Goal: Check status

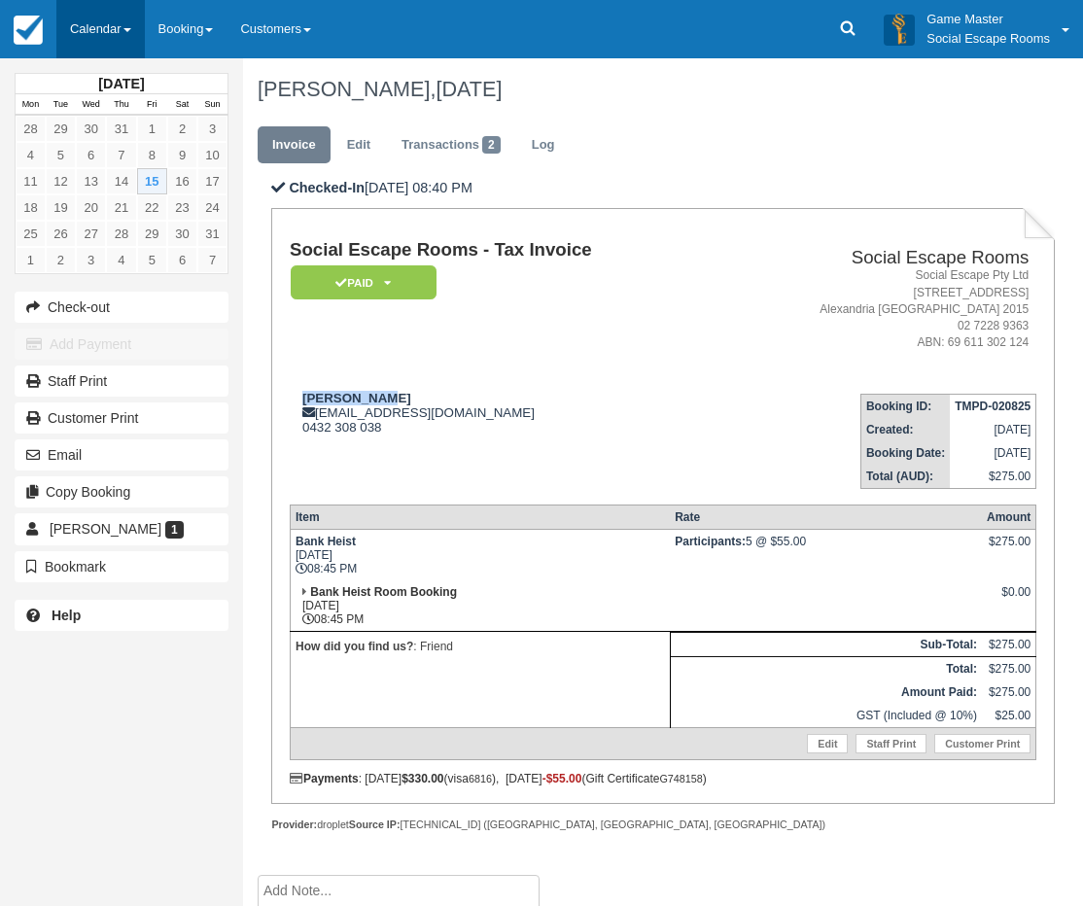
click at [128, 39] on link "Calendar" at bounding box center [100, 29] width 88 height 58
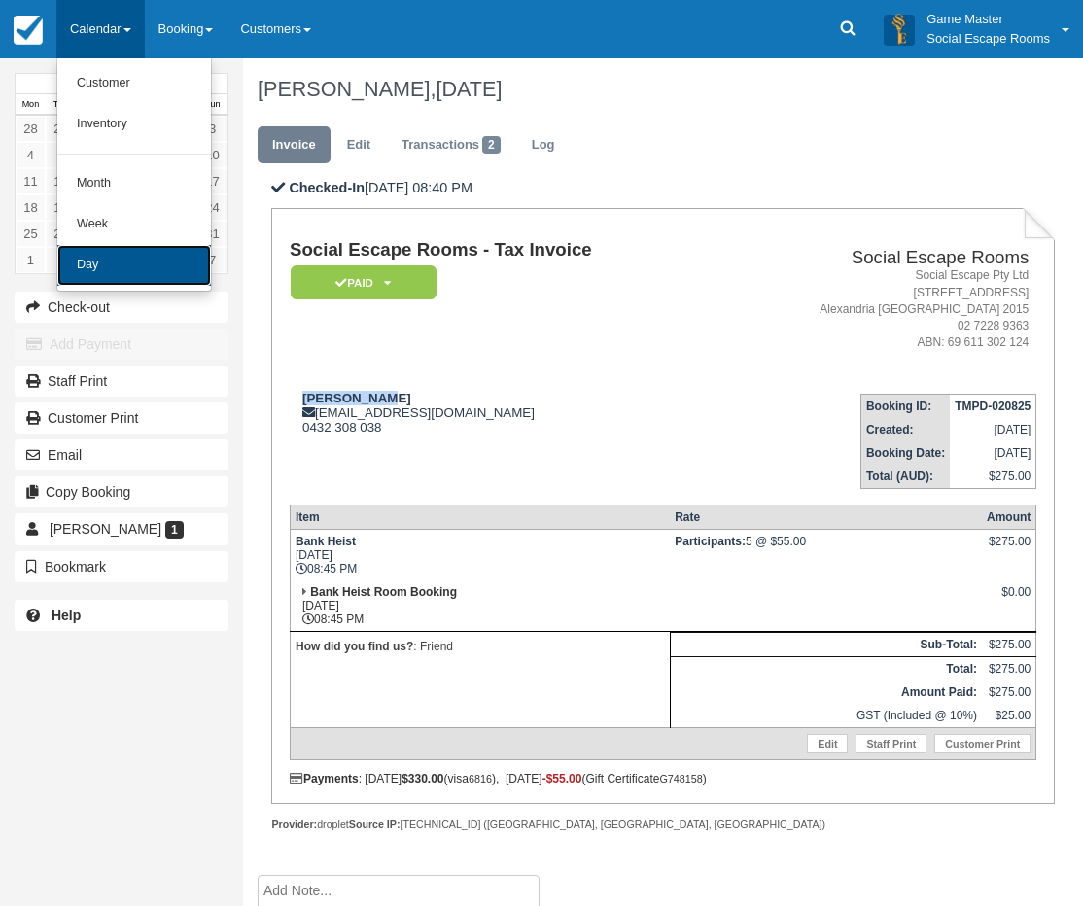
click at [122, 245] on link "Day" at bounding box center [134, 265] width 154 height 41
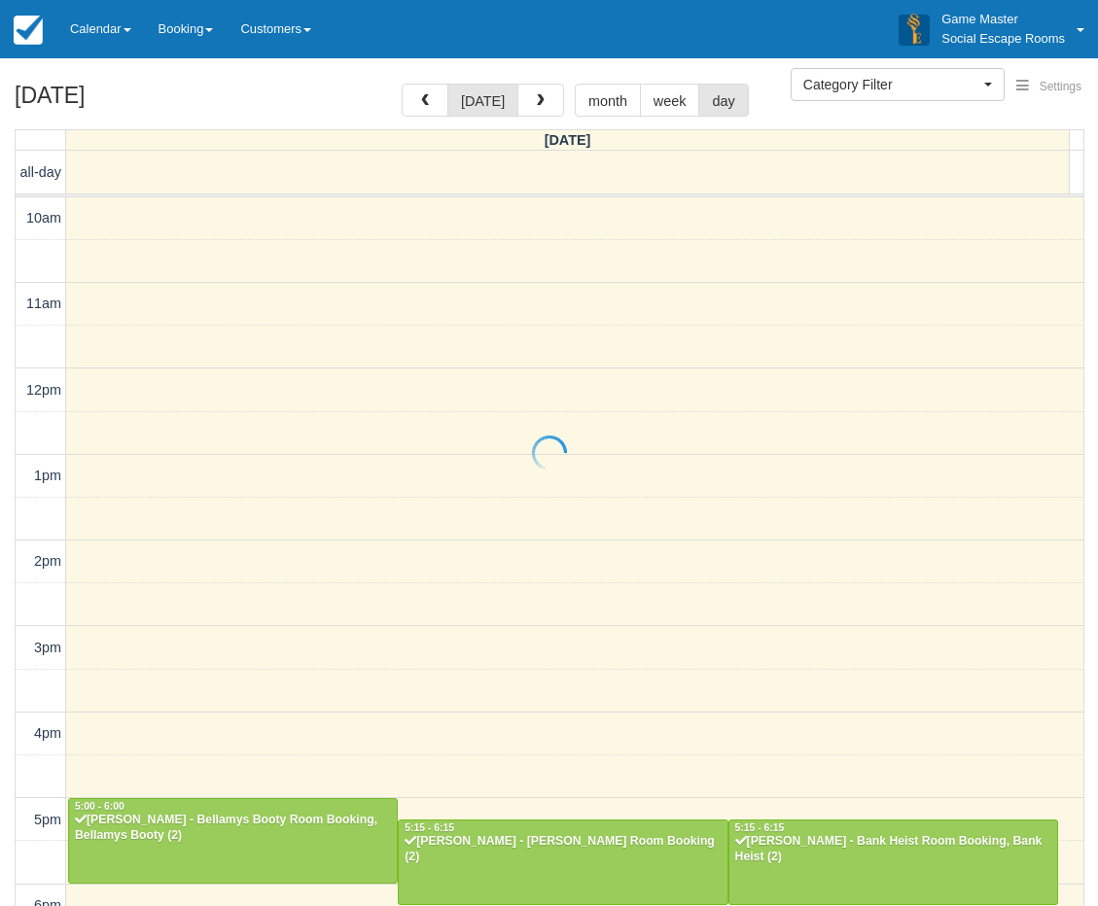
select select
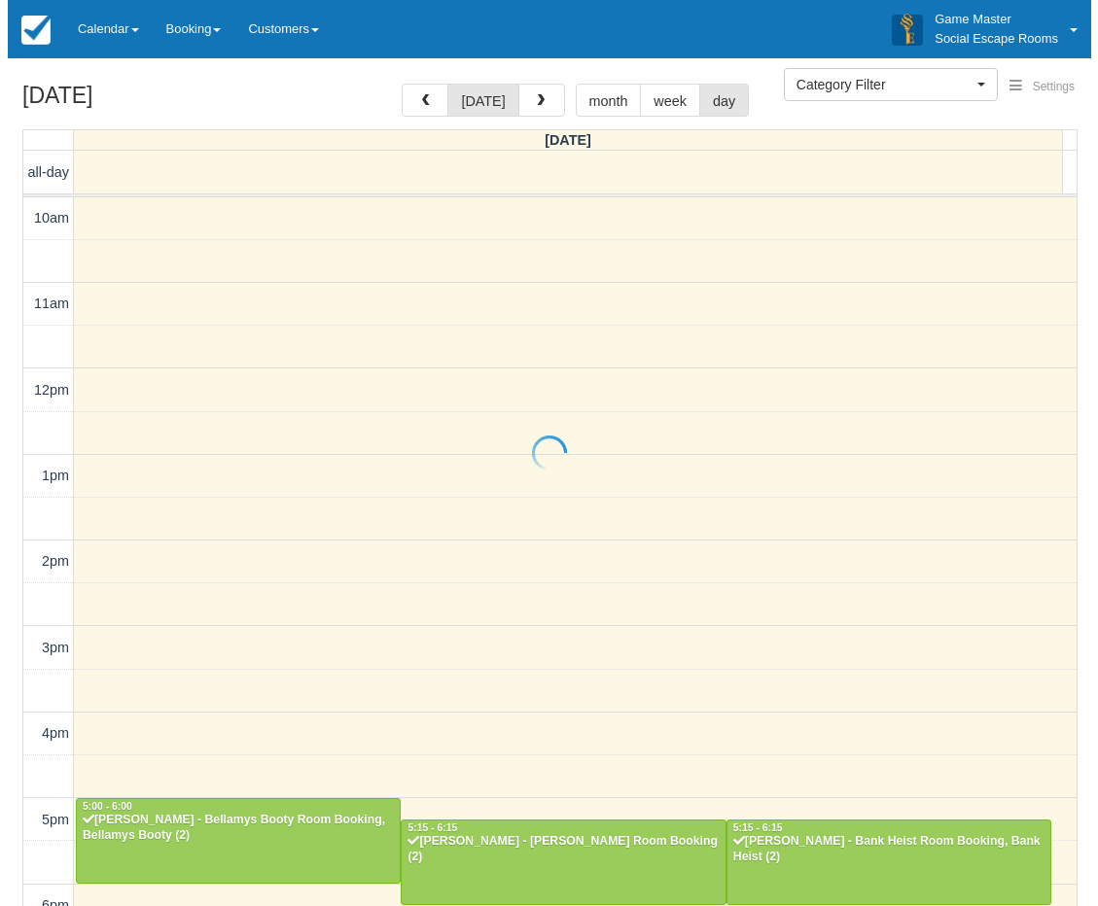
scroll to position [361, 0]
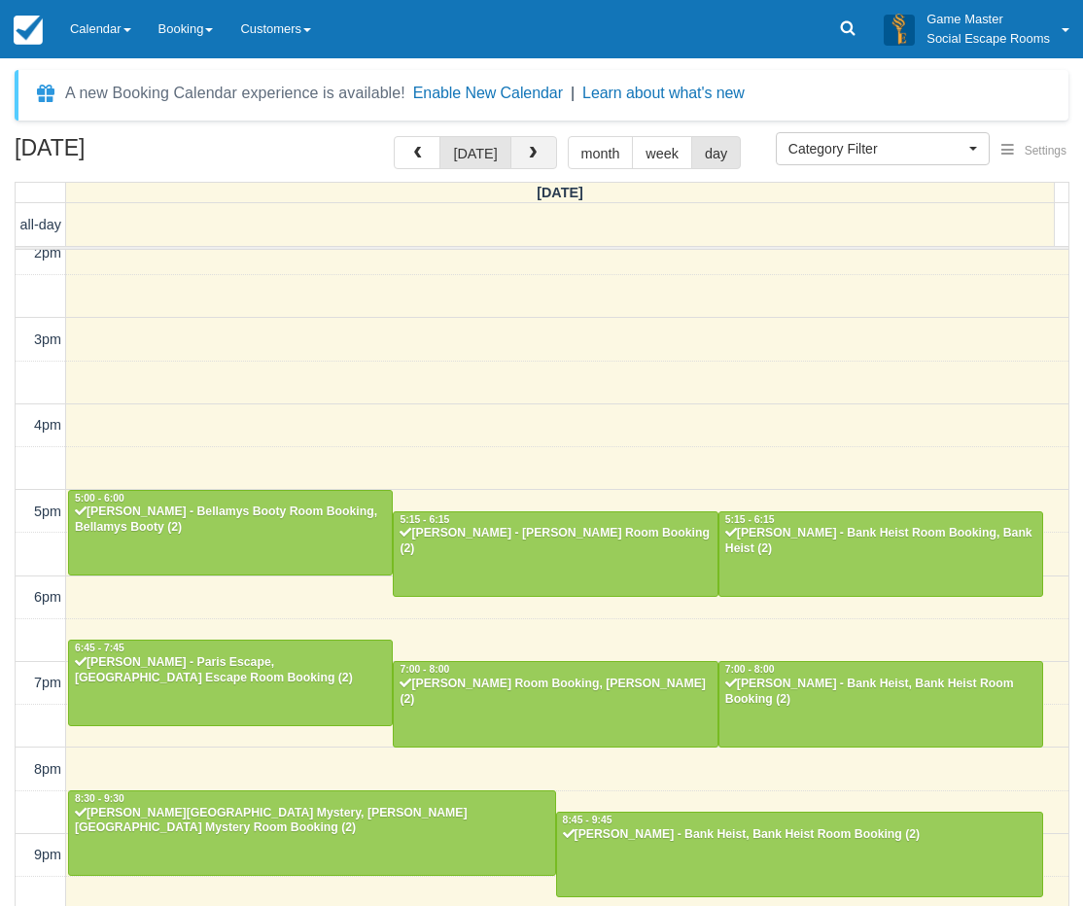
click at [530, 162] on button "button" at bounding box center [533, 152] width 47 height 33
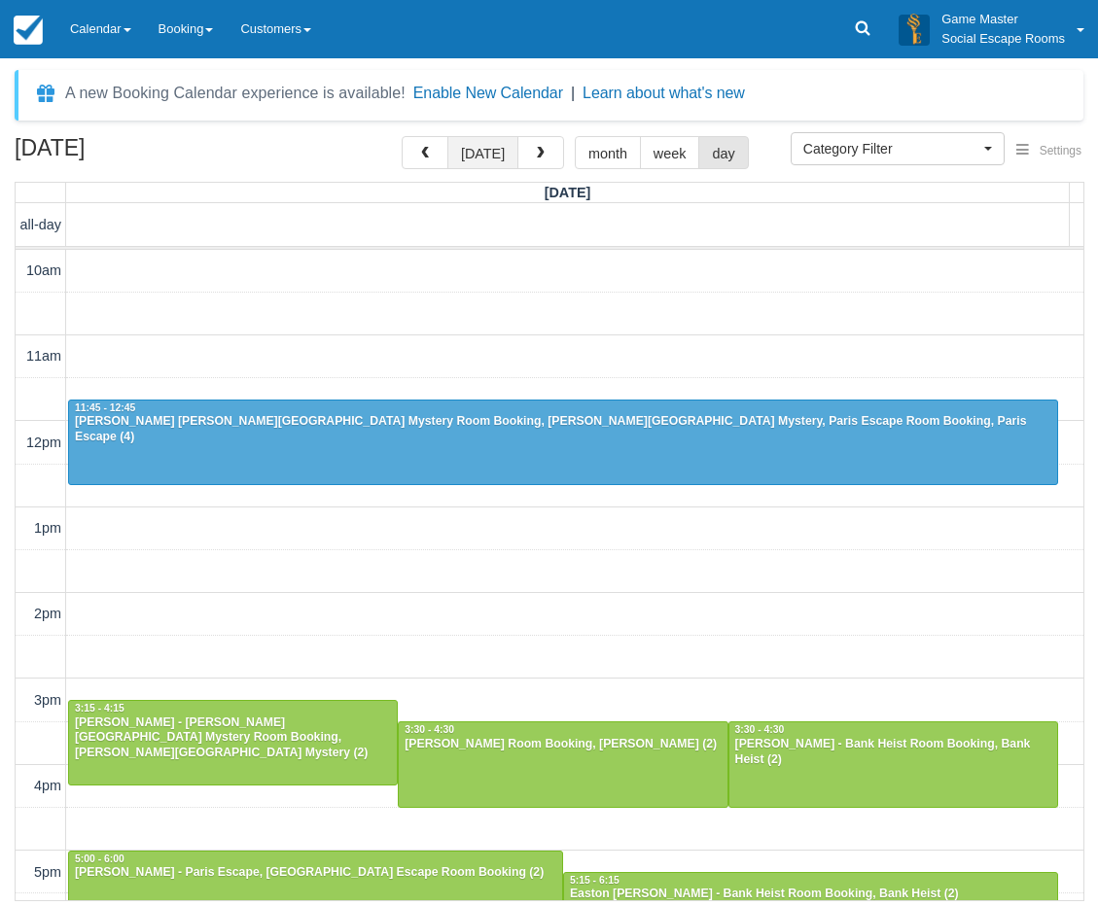
click at [493, 156] on button "today" at bounding box center [482, 152] width 71 height 33
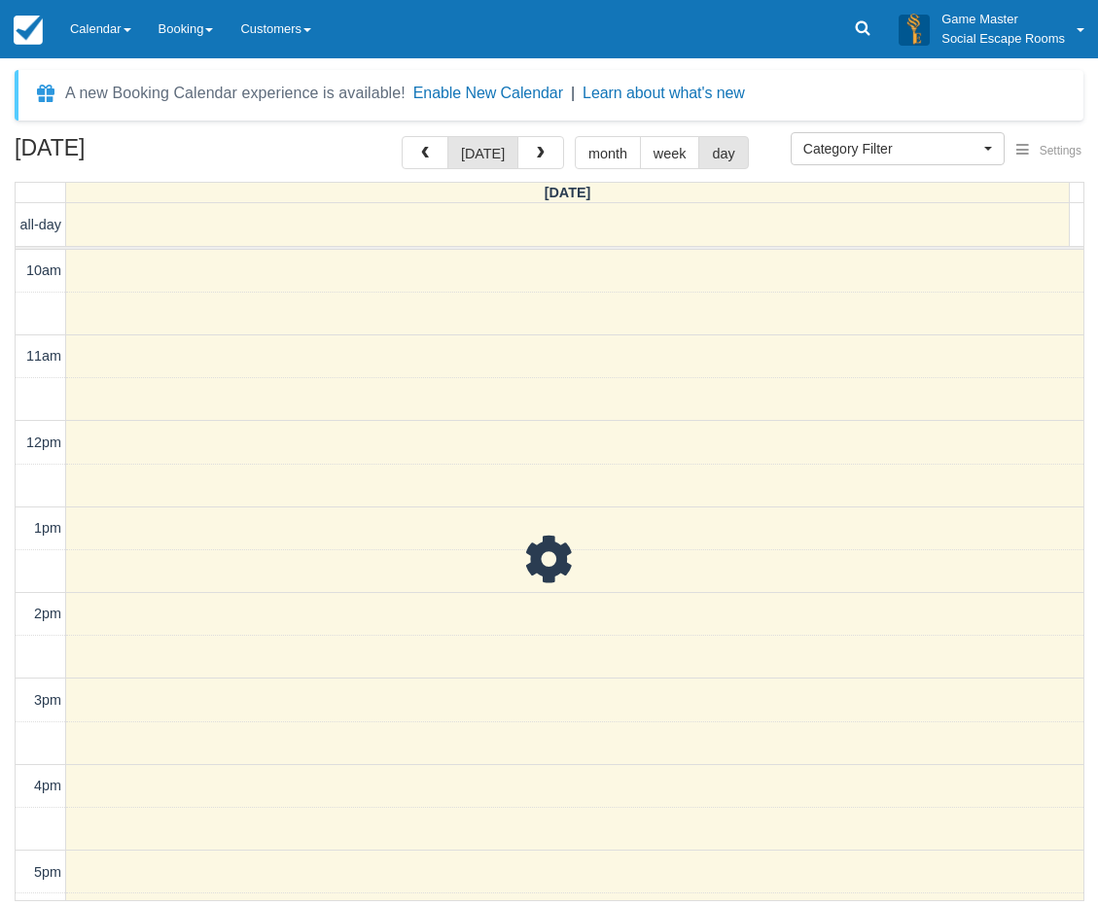
scroll to position [423, 0]
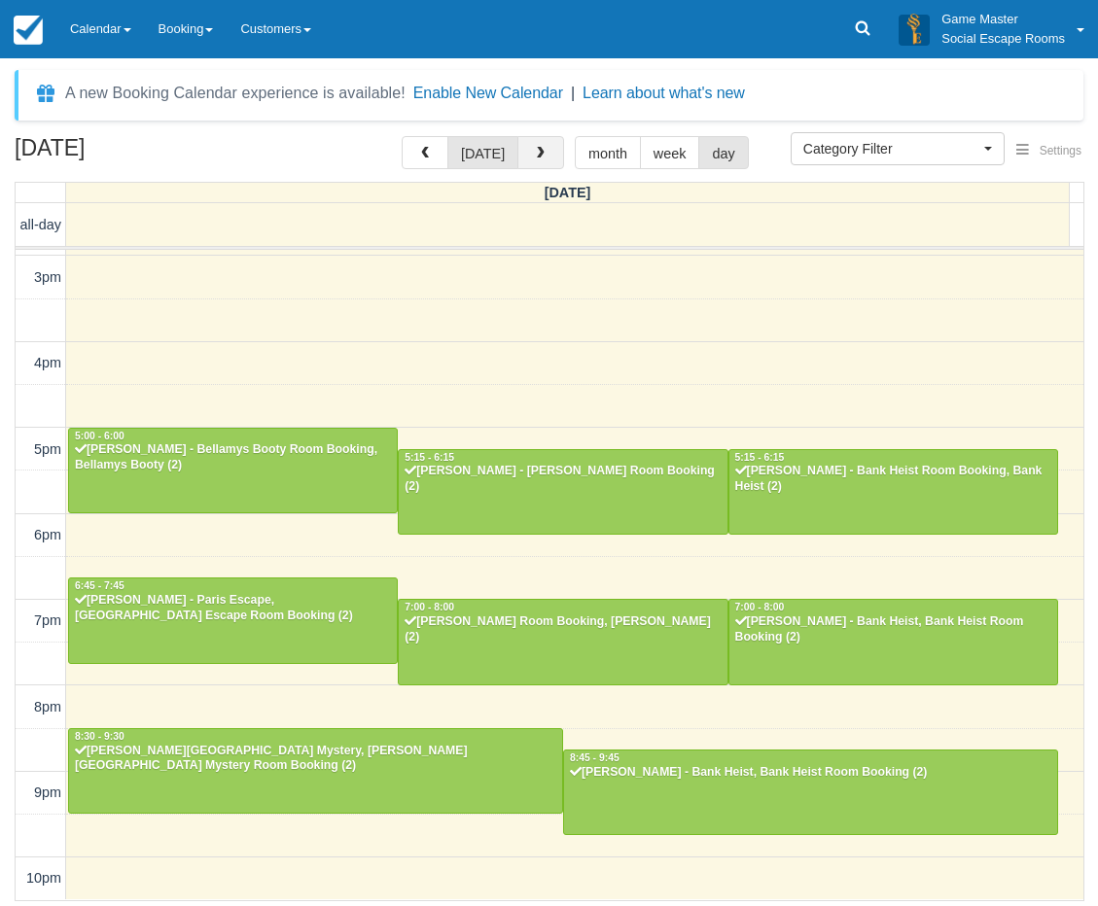
click at [521, 157] on button "button" at bounding box center [540, 152] width 47 height 33
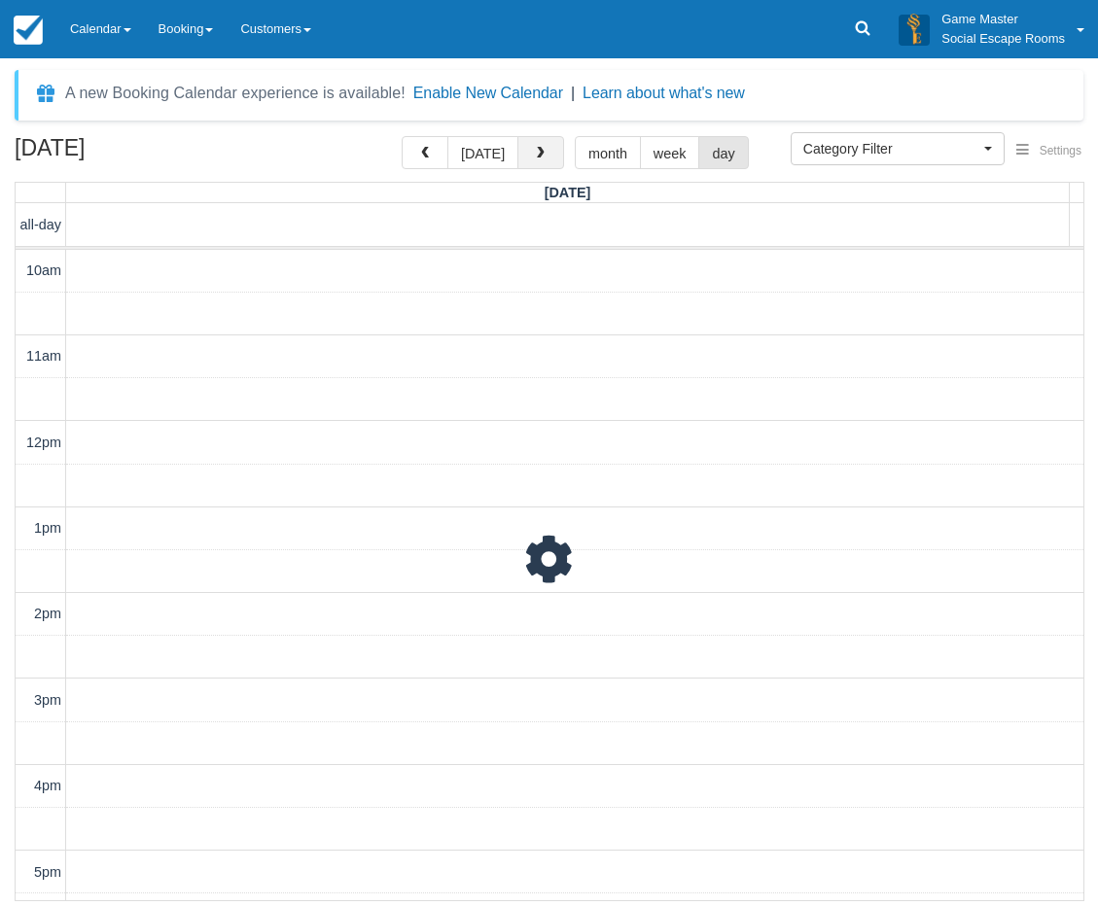
scroll to position [423, 0]
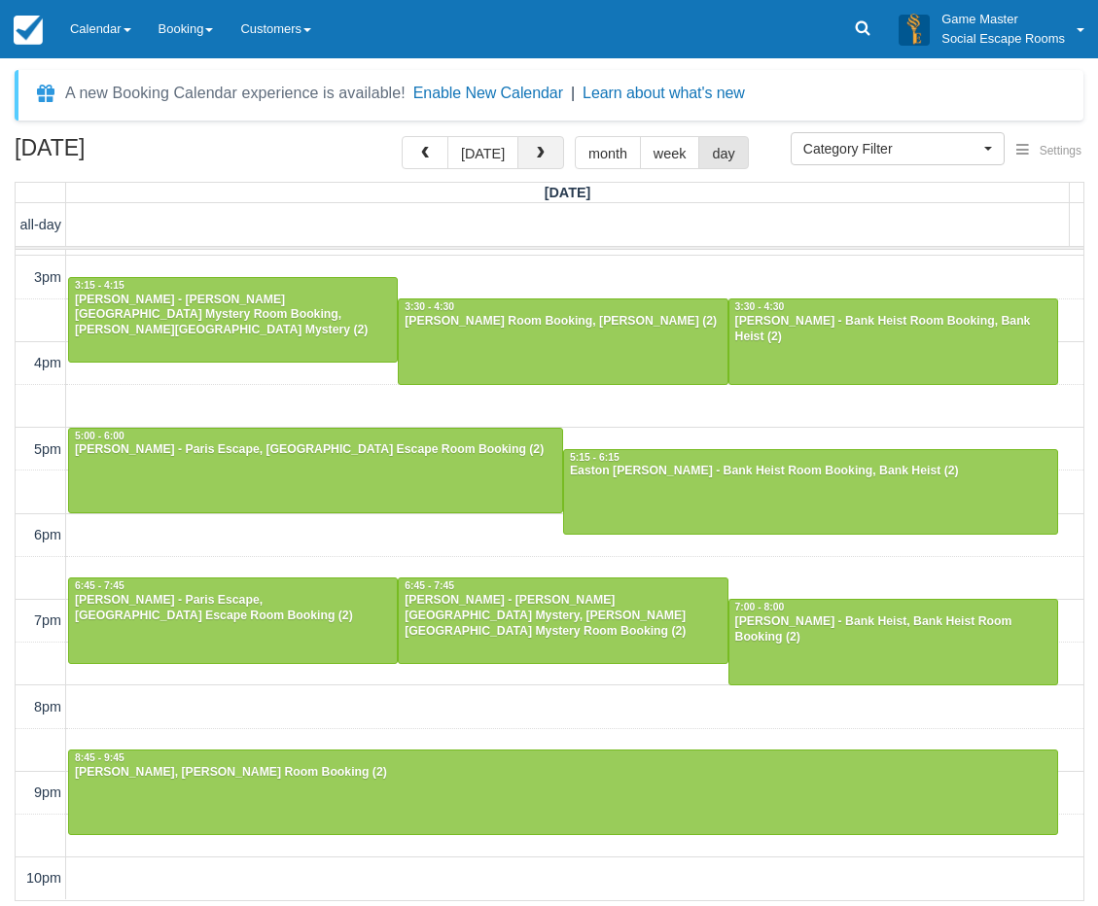
click at [523, 157] on button "button" at bounding box center [540, 152] width 47 height 33
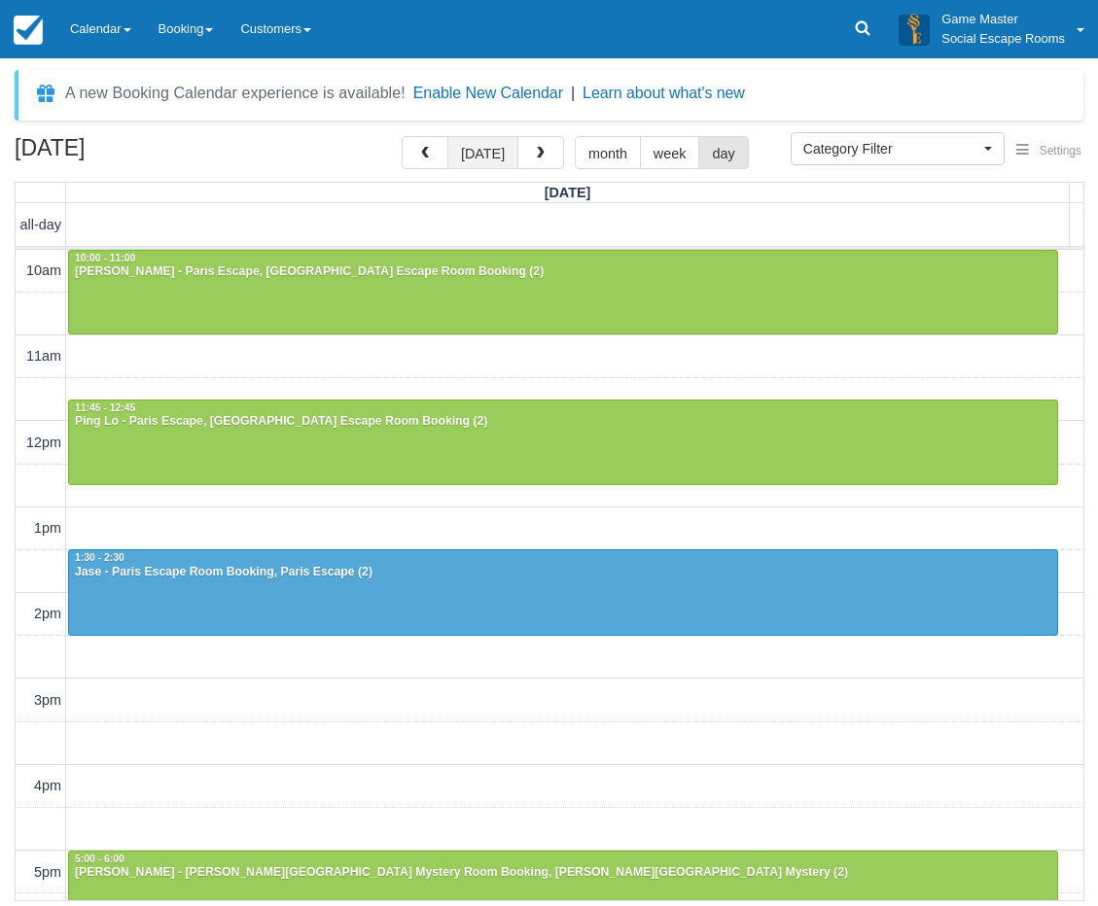
click at [485, 148] on button "today" at bounding box center [482, 152] width 71 height 33
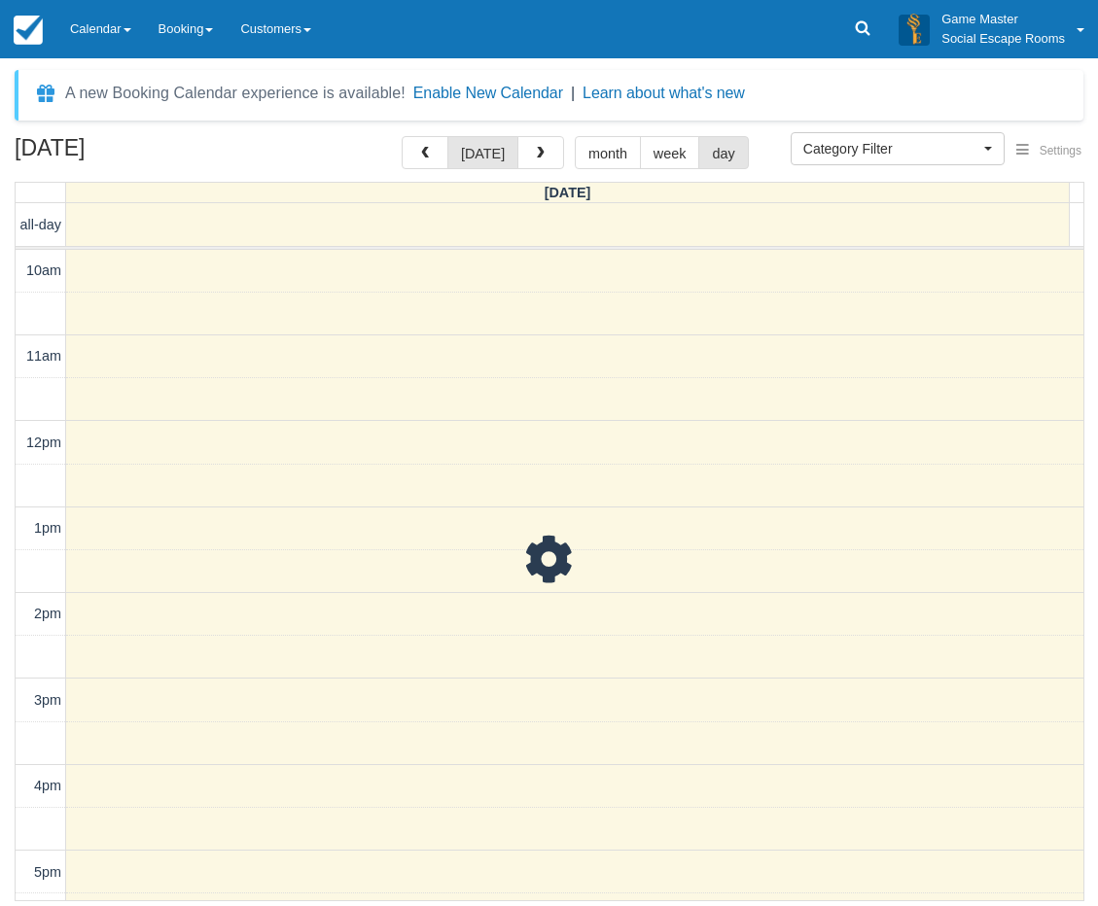
scroll to position [423, 0]
